Goal: Information Seeking & Learning: Learn about a topic

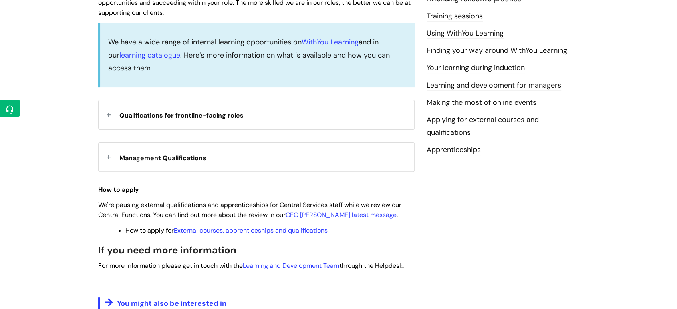
scroll to position [232, 0]
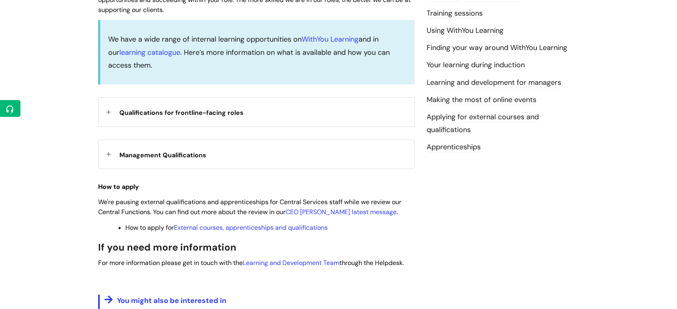
click at [110, 155] on div "Management Qualifications" at bounding box center [257, 154] width 316 height 28
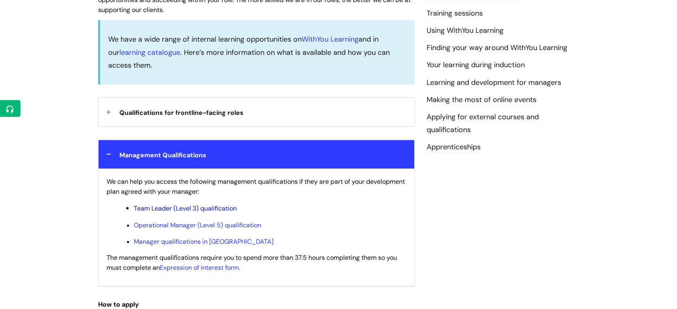
click at [212, 208] on link "Team Leader (Level 3) qualification" at bounding box center [185, 208] width 103 height 8
click at [109, 112] on div "Qualifications for frontline-facing roles" at bounding box center [257, 112] width 316 height 28
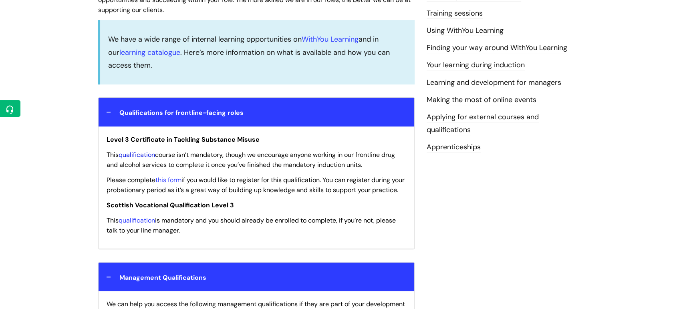
click at [144, 153] on link "qualification" at bounding box center [137, 155] width 36 height 8
click at [143, 225] on link "qualification" at bounding box center [137, 220] width 36 height 8
click at [174, 182] on link "this form" at bounding box center [168, 180] width 26 height 8
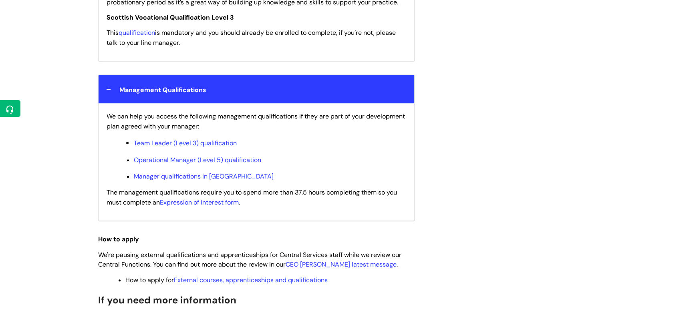
scroll to position [417, 0]
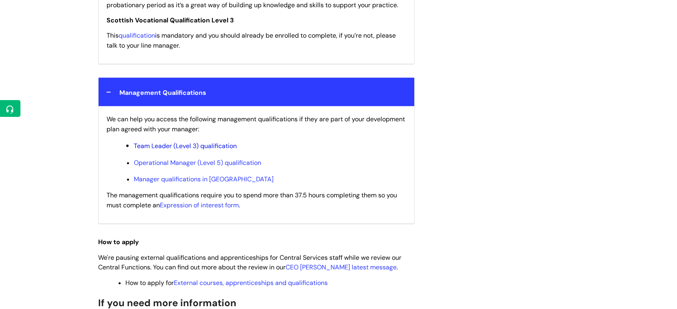
click at [158, 150] on link "Team Leader (Level 3) qualification" at bounding box center [185, 146] width 103 height 8
click at [186, 167] on link "Operational Manager (Level 5) qualification" at bounding box center [197, 163] width 127 height 8
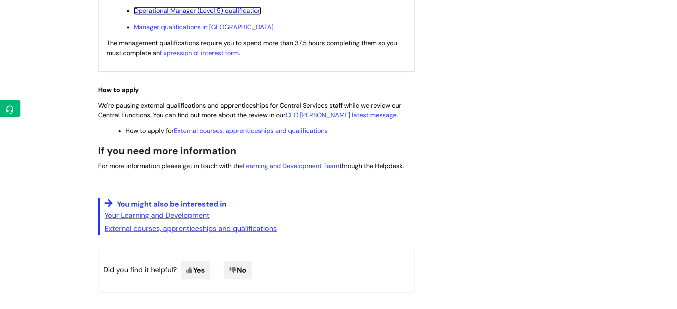
scroll to position [573, 0]
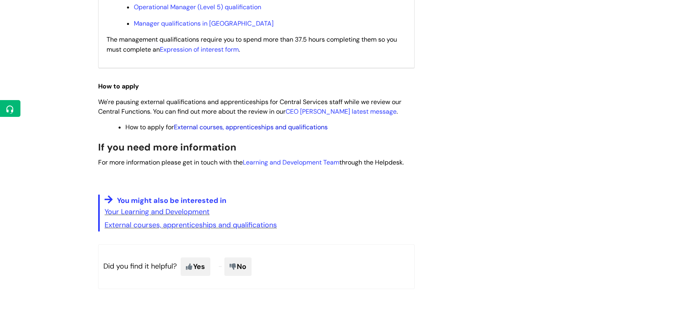
click at [303, 131] on link "External courses, apprenticeships and qualifications" at bounding box center [251, 127] width 154 height 8
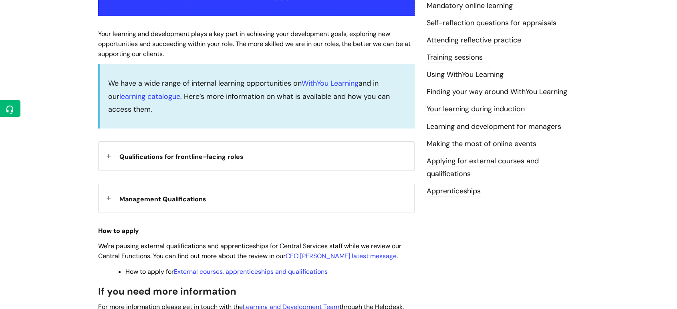
scroll to position [189, 0]
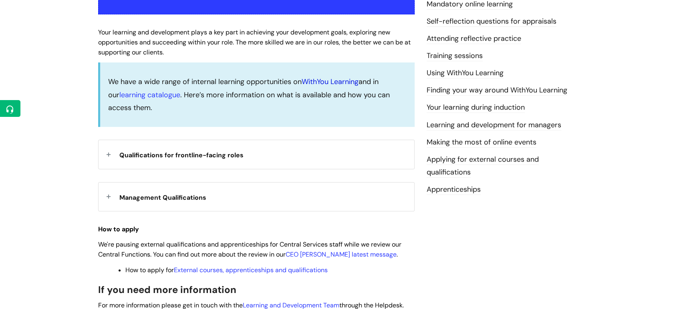
click at [348, 81] on link "WithYou Learning" at bounding box center [330, 82] width 57 height 10
click at [156, 96] on link "learning catalogue" at bounding box center [149, 95] width 61 height 10
click at [109, 153] on div "Qualifications for frontline-facing roles" at bounding box center [257, 154] width 316 height 28
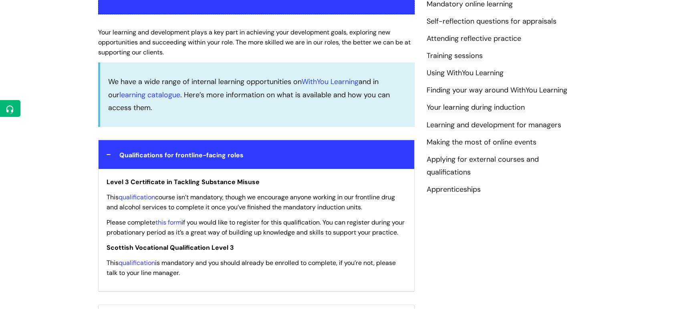
click at [109, 153] on div "Qualifications for frontline-facing roles" at bounding box center [257, 154] width 316 height 28
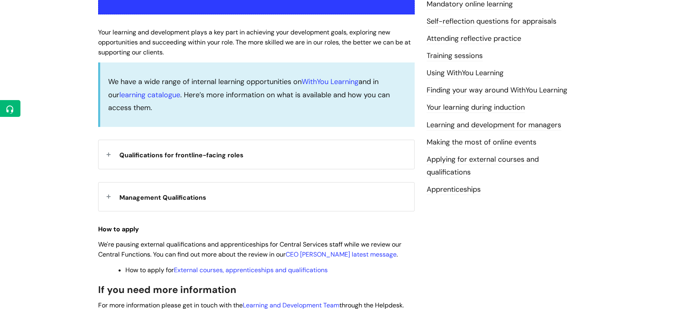
click at [109, 197] on div "Management Qualifications" at bounding box center [257, 197] width 316 height 28
